Goal: Information Seeking & Learning: Learn about a topic

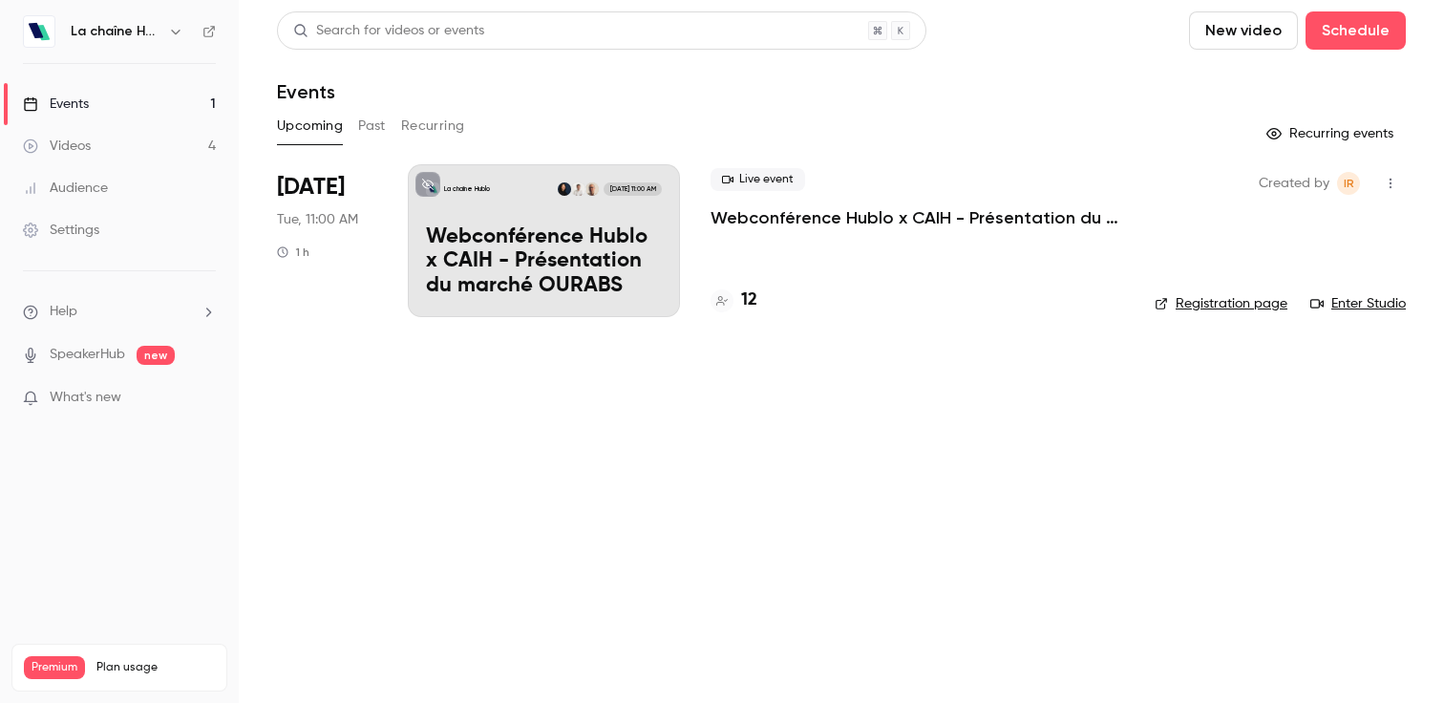
click at [373, 129] on button "Past" at bounding box center [372, 126] width 28 height 31
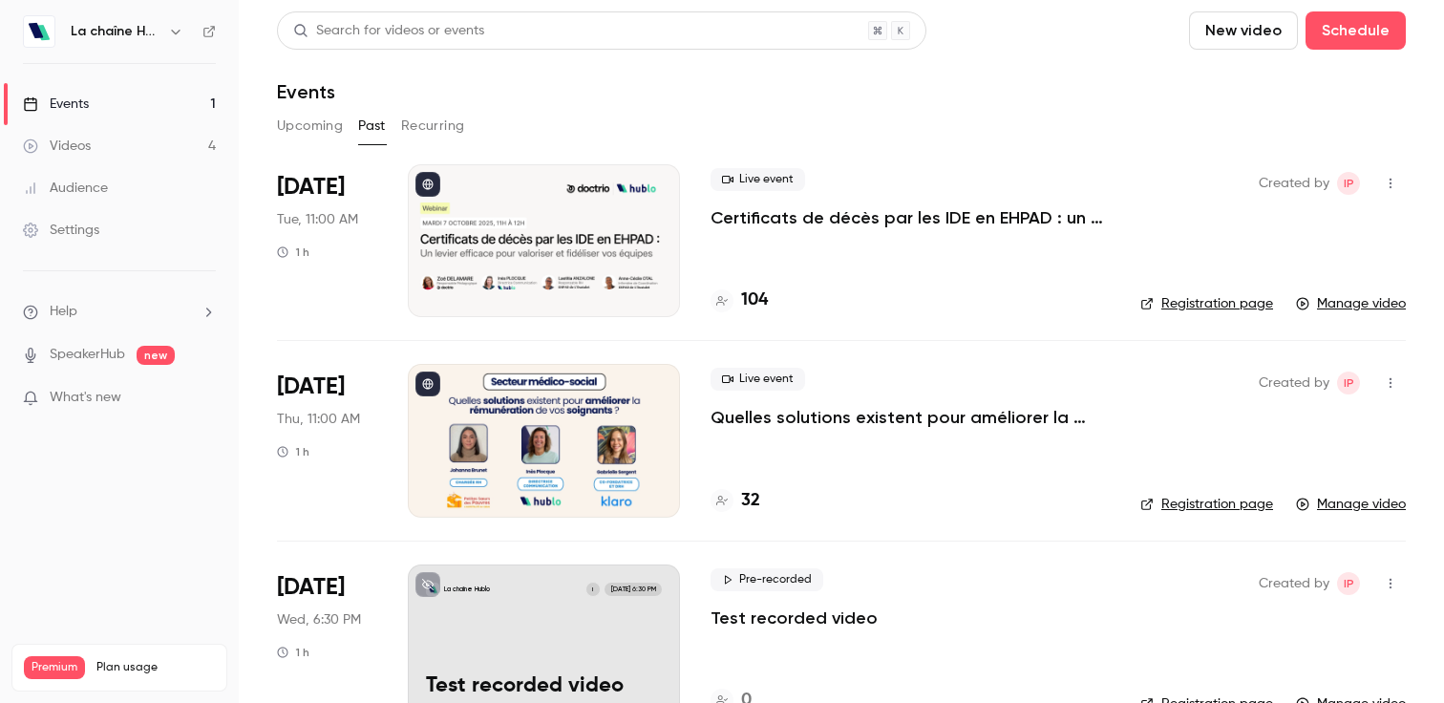
click at [105, 32] on h6 "La chaîne Hublo" at bounding box center [116, 31] width 90 height 19
click at [160, 25] on div "La chaîne Hublo" at bounding box center [129, 31] width 116 height 23
click at [170, 27] on icon "button" at bounding box center [175, 31] width 15 height 15
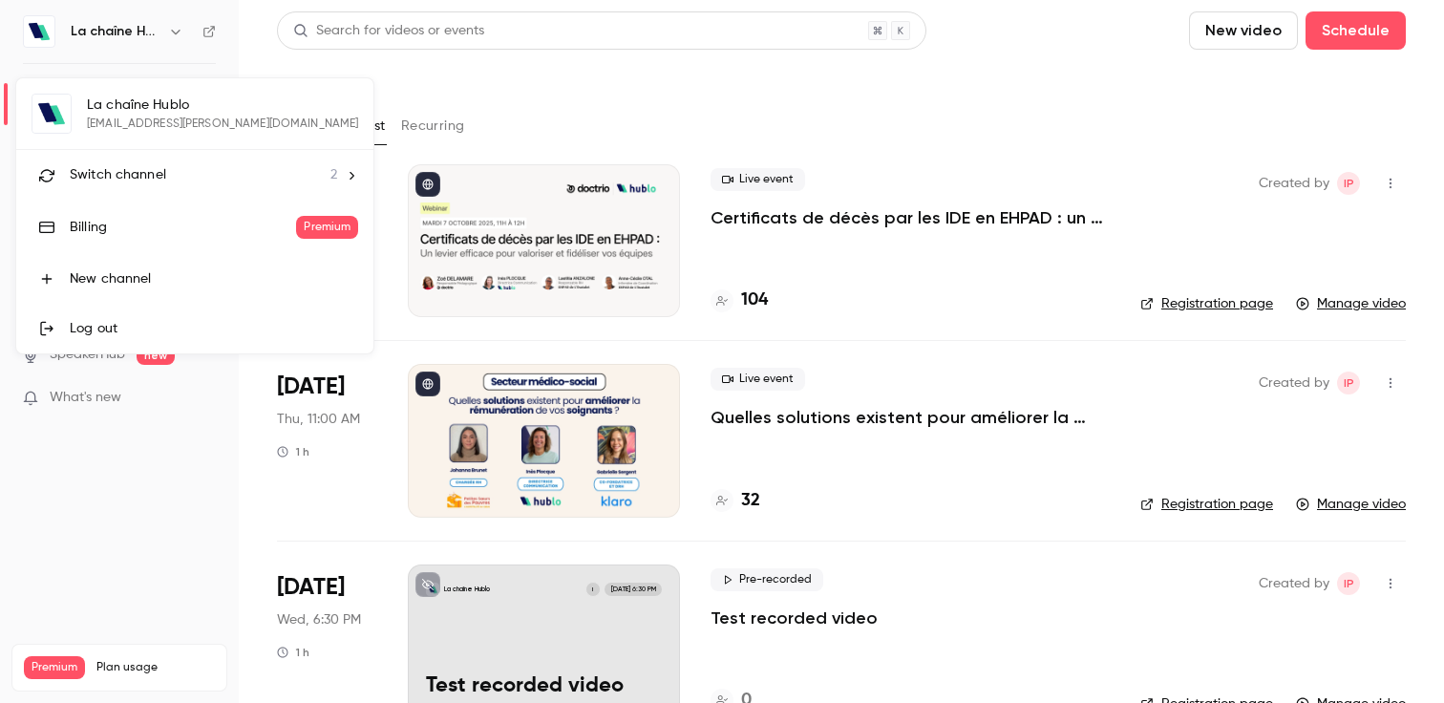
click at [163, 159] on li "Switch channel 2" at bounding box center [194, 175] width 357 height 51
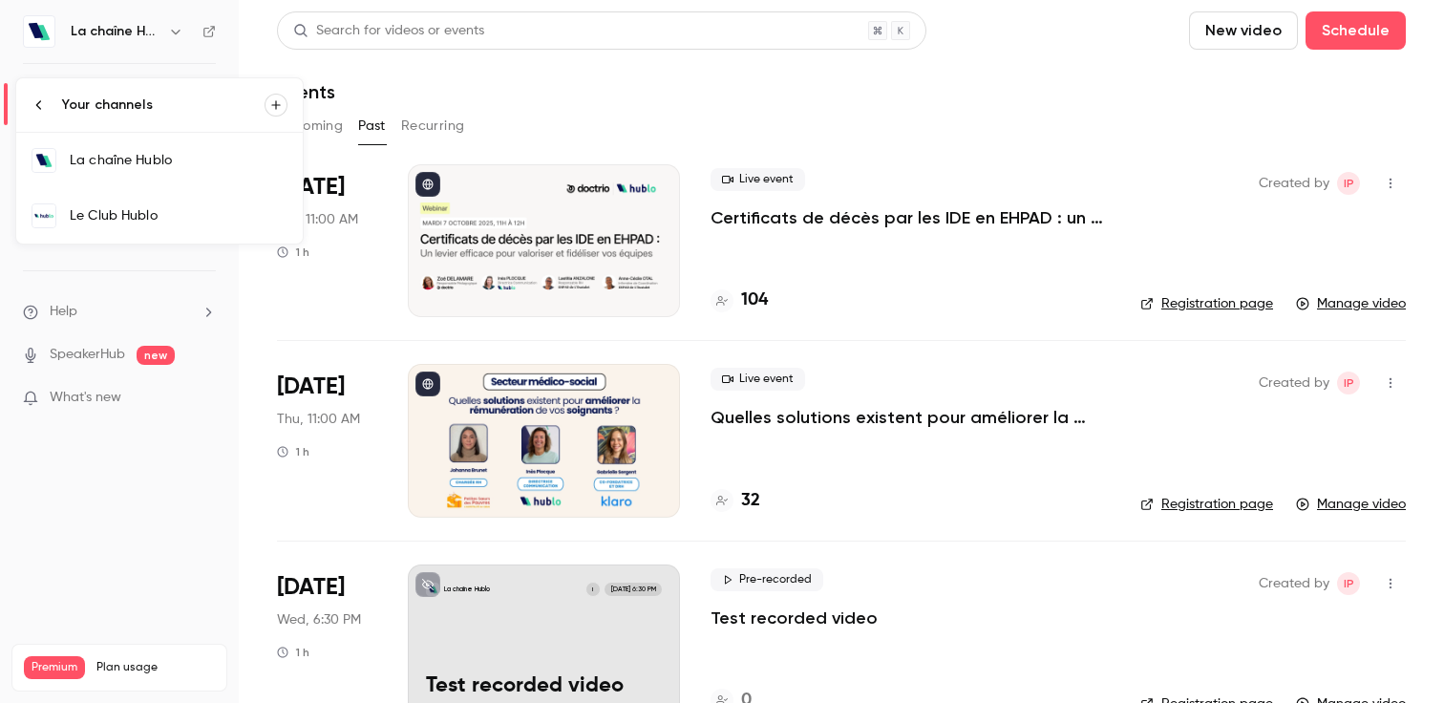
click at [174, 189] on link "Le Club Hublo" at bounding box center [159, 215] width 286 height 55
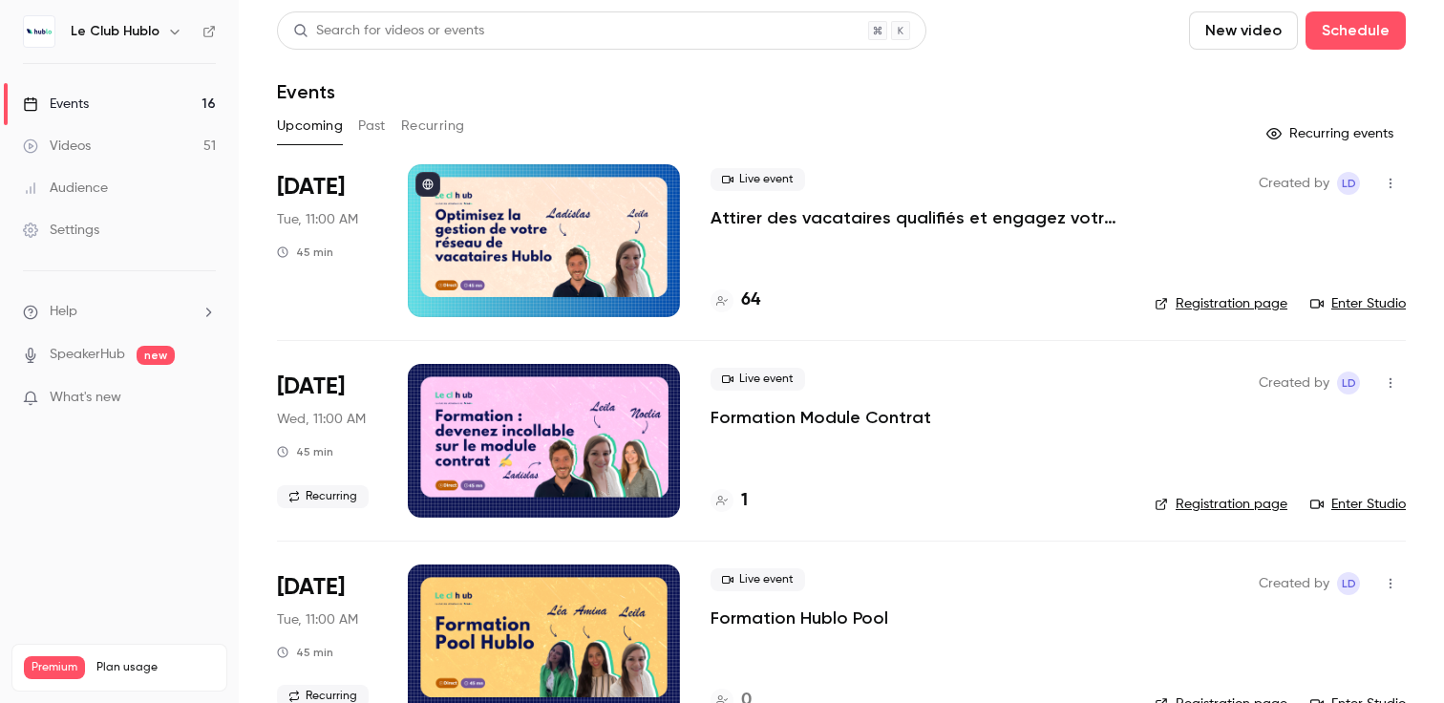
click at [380, 124] on button "Past" at bounding box center [372, 126] width 28 height 31
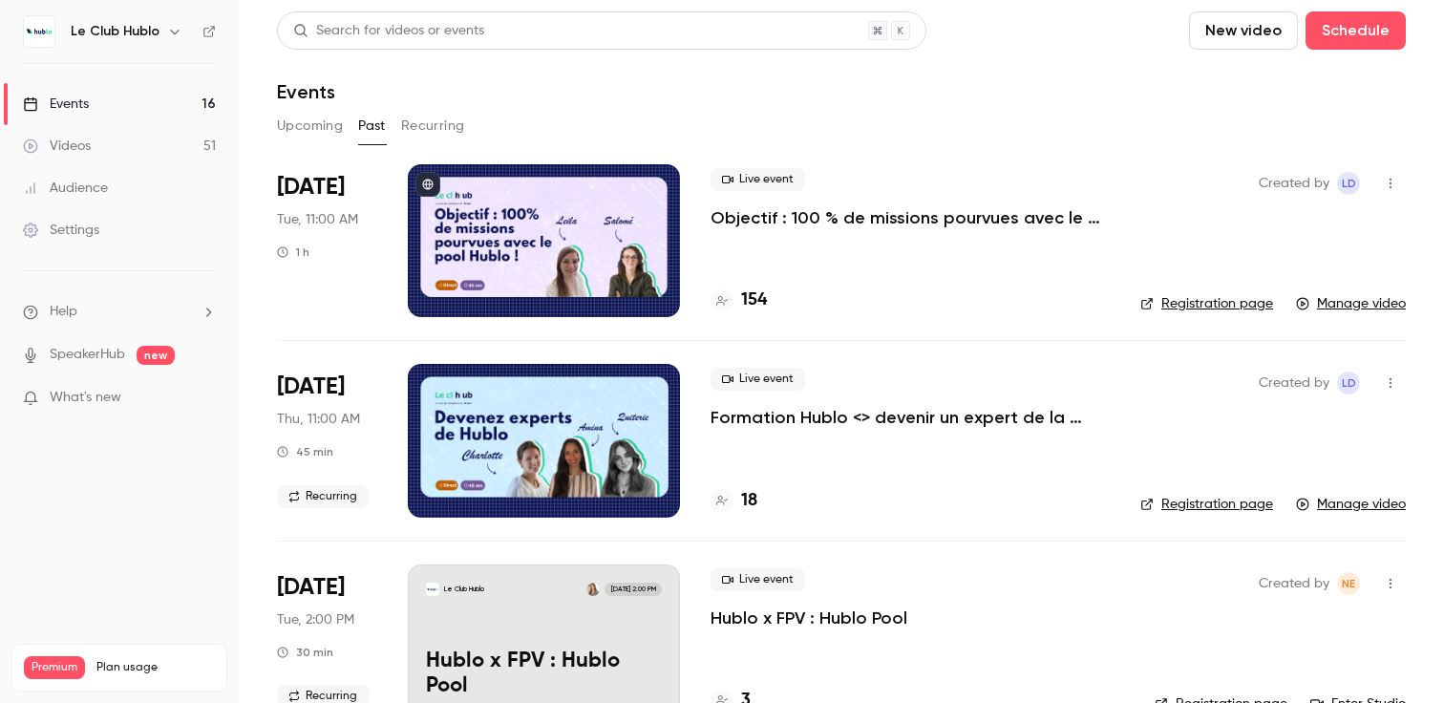
click at [908, 208] on p "Objectif : 100 % de missions pourvues avec le pool Hublo !" at bounding box center [909, 217] width 399 height 23
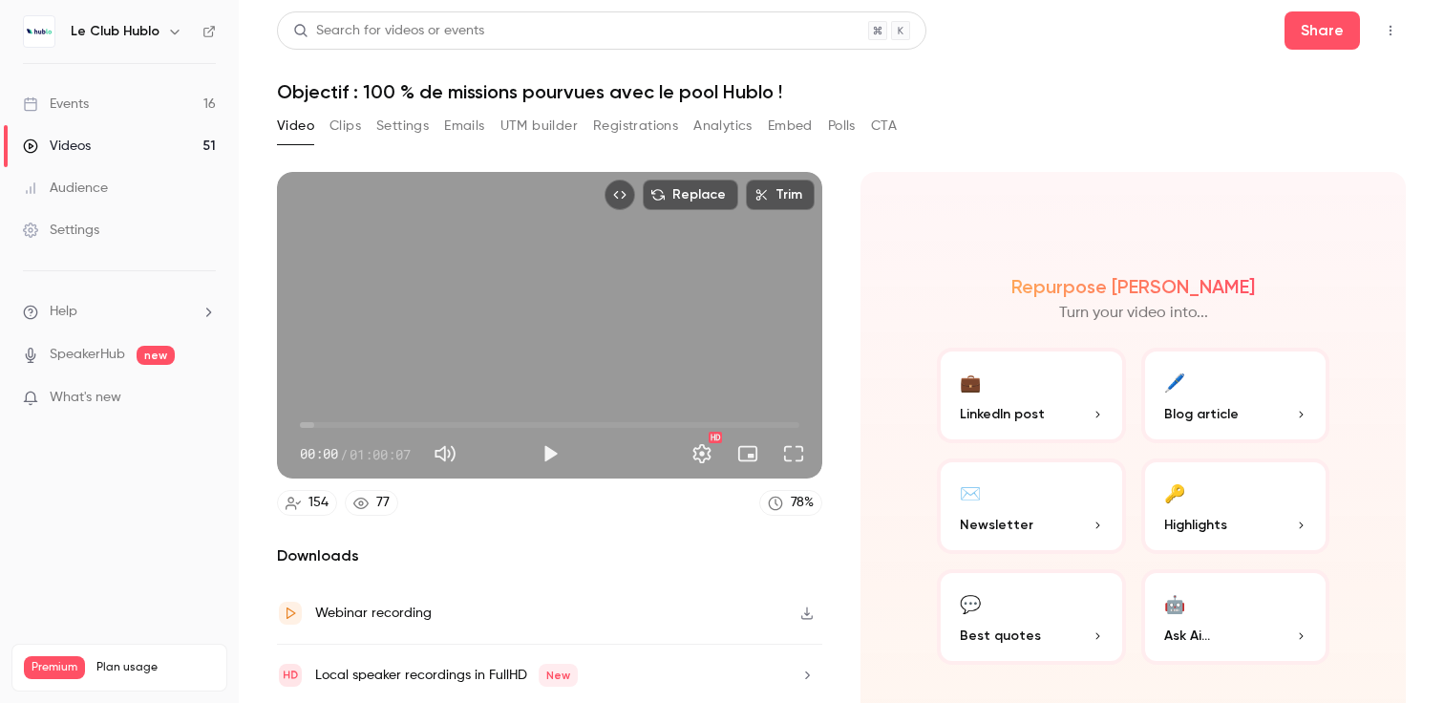
click at [313, 508] on div "154" at bounding box center [318, 503] width 20 height 20
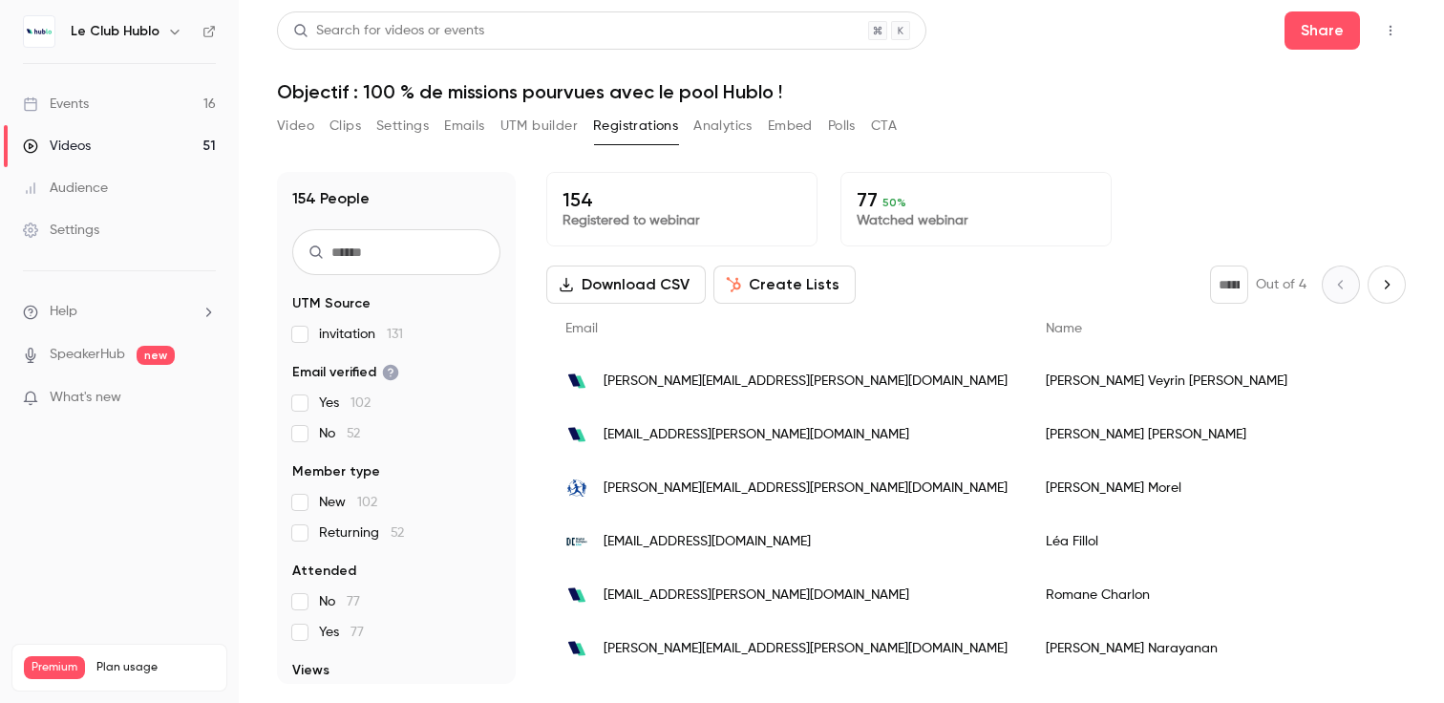
click at [939, 190] on p "77 50 %" at bounding box center [976, 199] width 239 height 23
click at [942, 222] on p "Watched webinar" at bounding box center [976, 220] width 239 height 19
click at [475, 117] on button "Emails" at bounding box center [464, 126] width 40 height 31
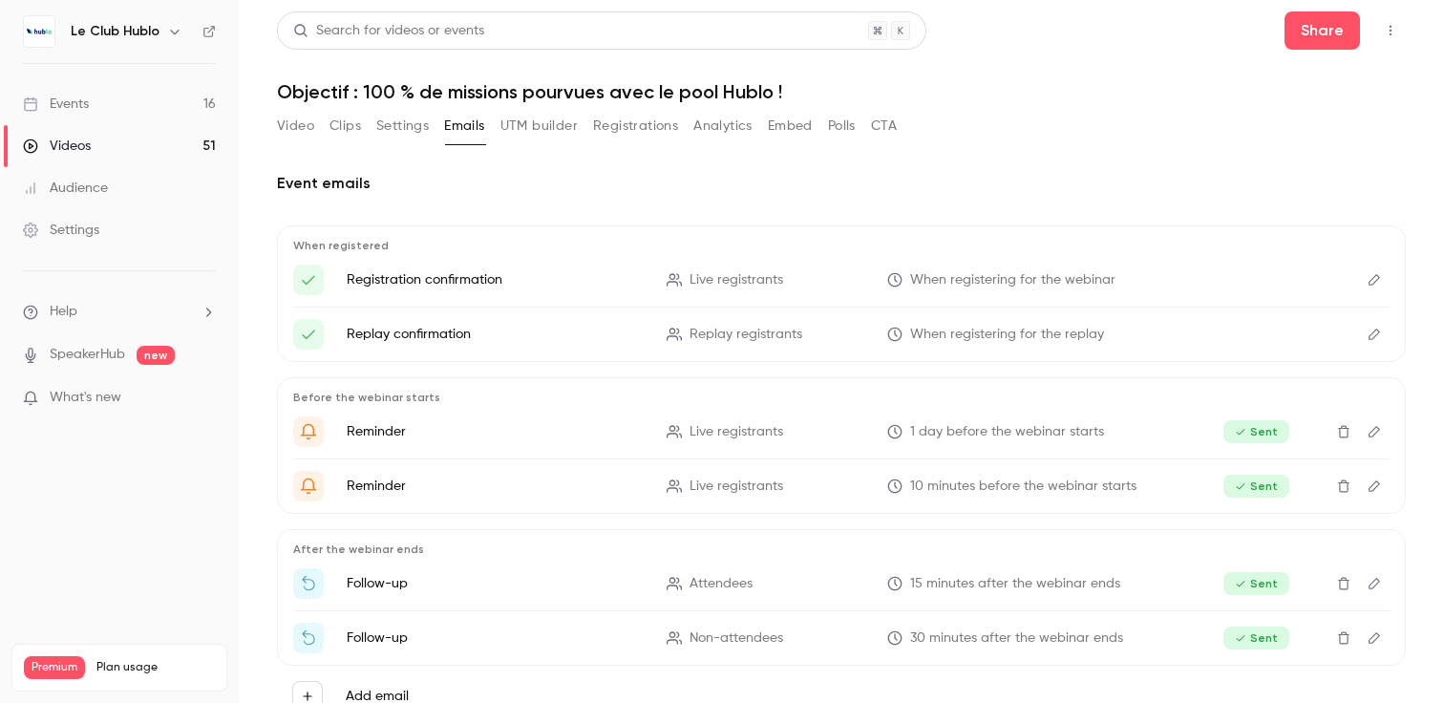
click at [713, 131] on button "Analytics" at bounding box center [722, 126] width 59 height 31
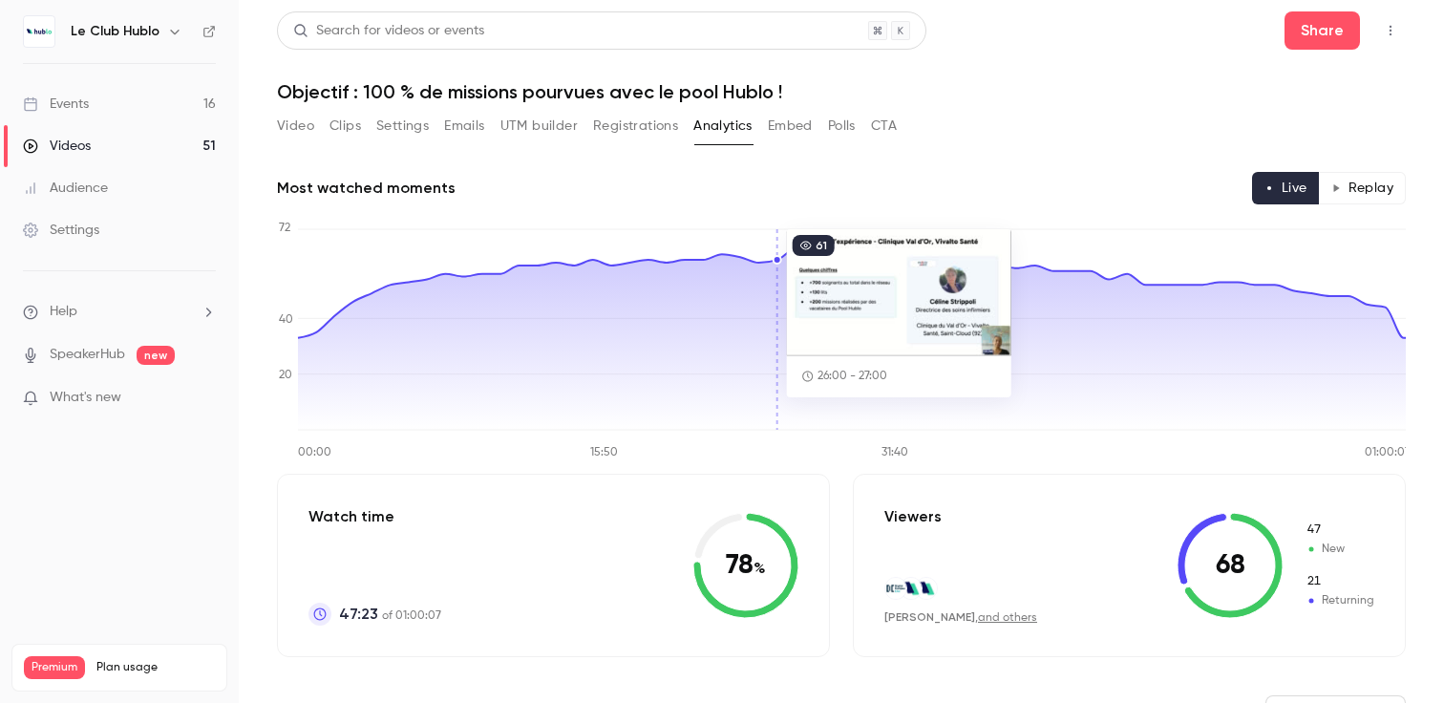
click at [779, 363] on icon at bounding box center [852, 338] width 1108 height 181
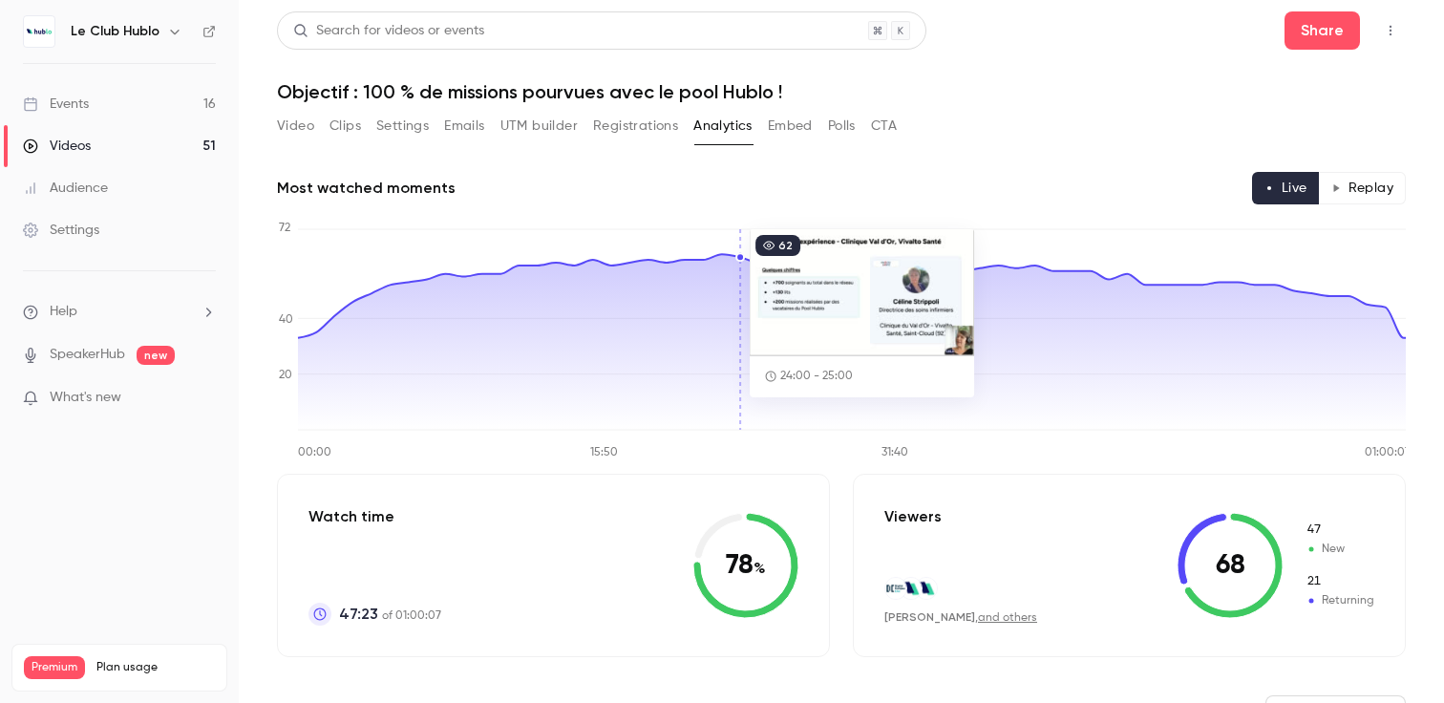
click at [737, 364] on icon at bounding box center [852, 338] width 1108 height 181
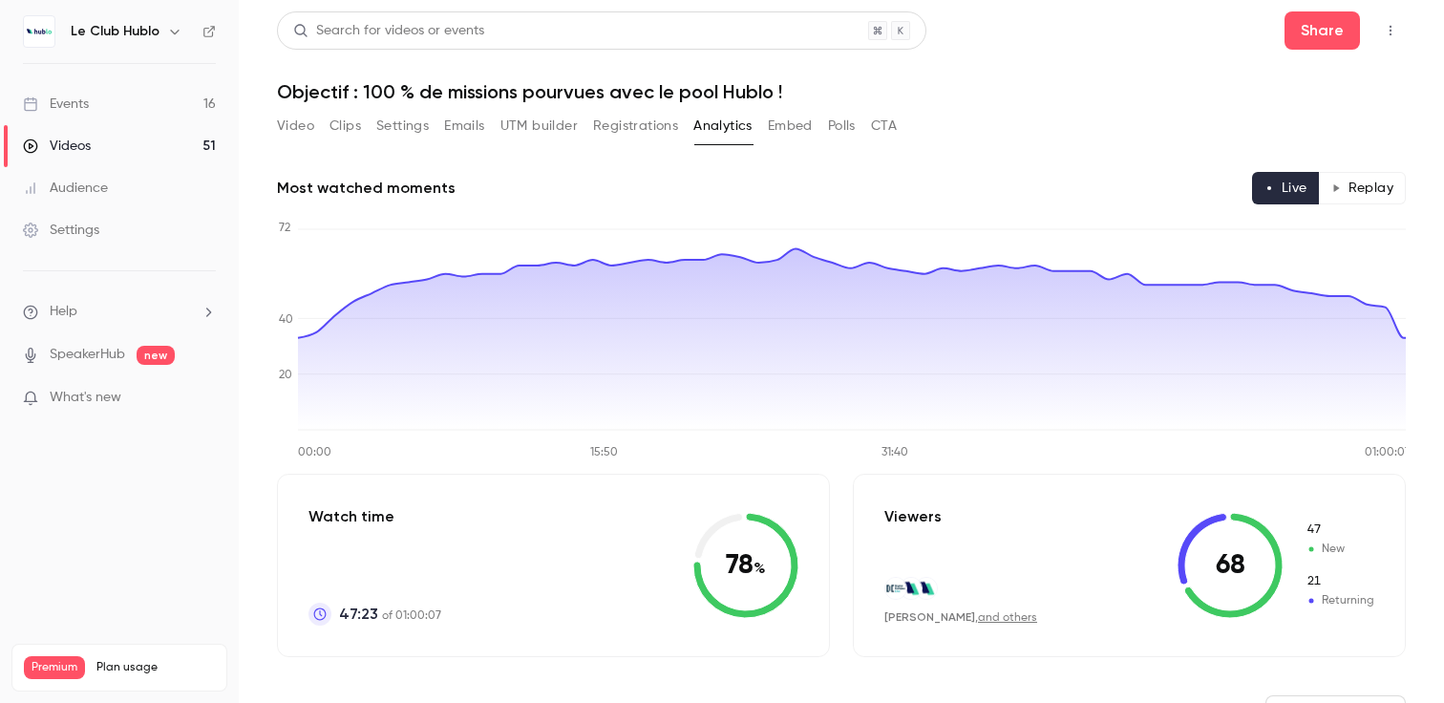
click at [310, 138] on button "Video" at bounding box center [295, 126] width 37 height 31
